Goal: Information Seeking & Learning: Learn about a topic

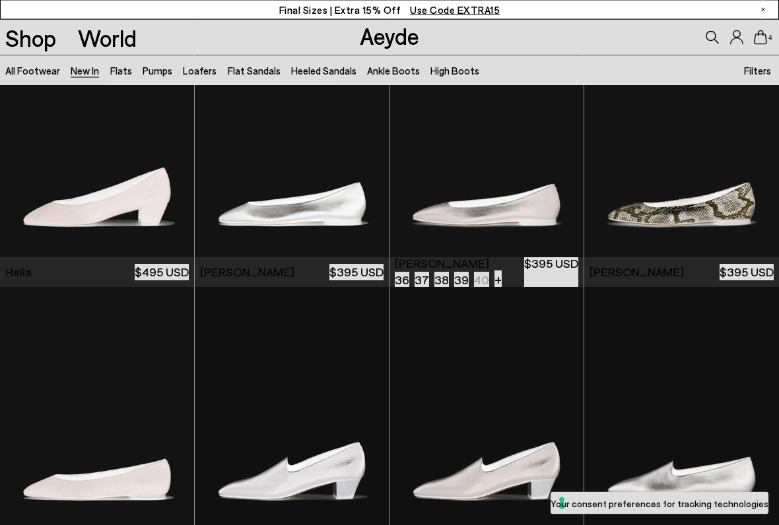
scroll to position [1167, 0]
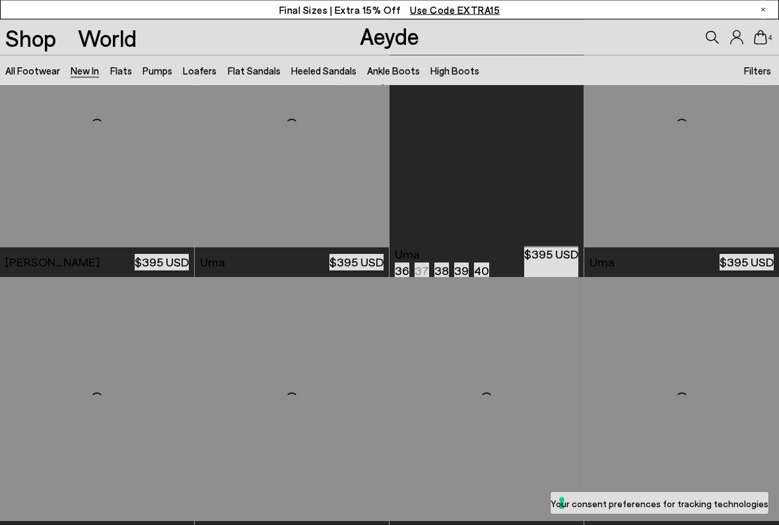
scroll to position [5010, 0]
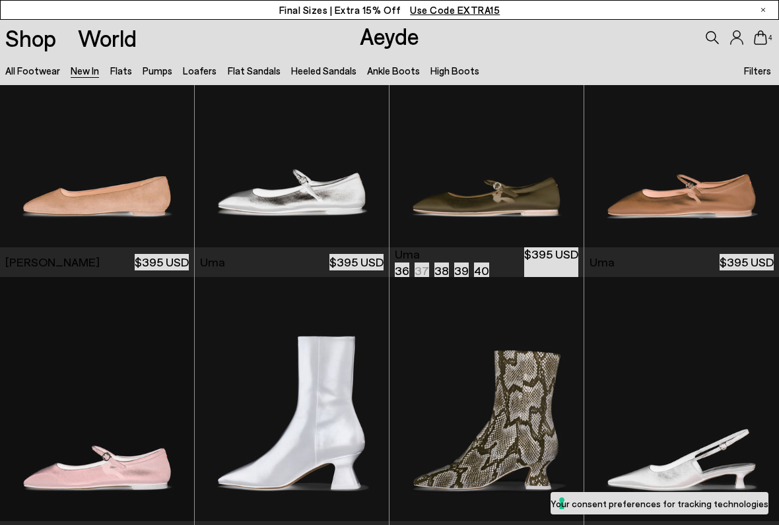
click at [556, 101] on img "1 / 6" at bounding box center [486, 125] width 194 height 244
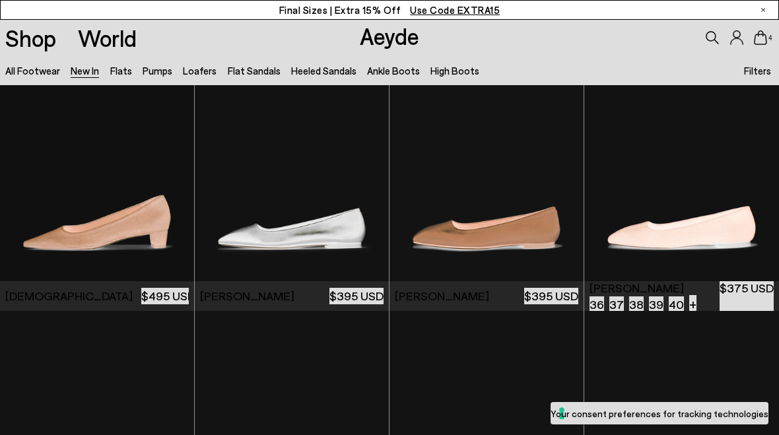
scroll to position [4702, 0]
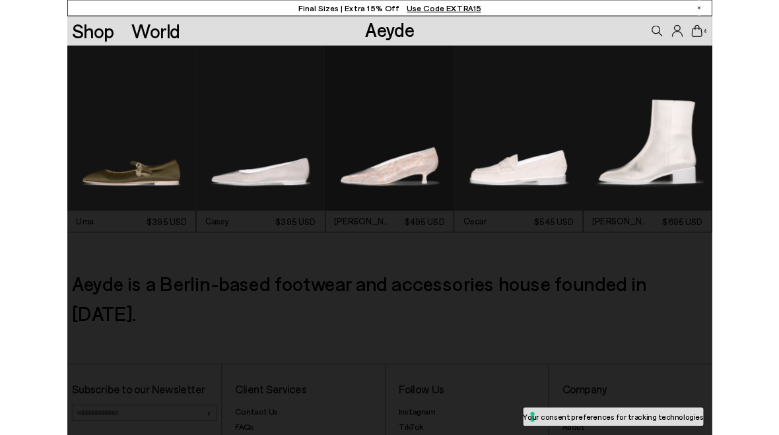
scroll to position [2934, 0]
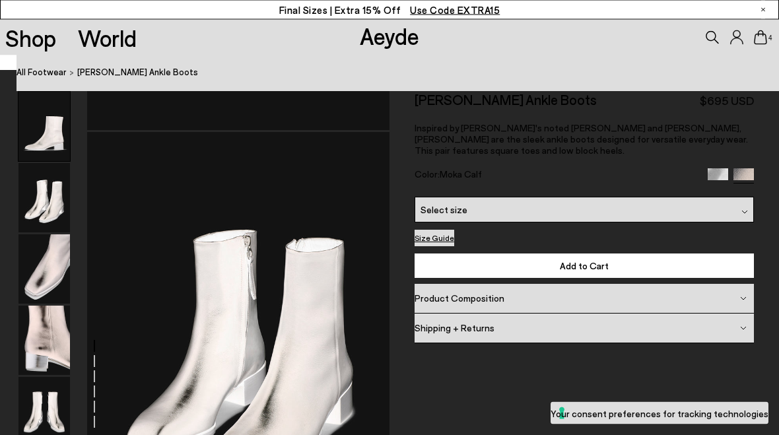
scroll to position [405, 0]
